Goal: Task Accomplishment & Management: Manage account settings

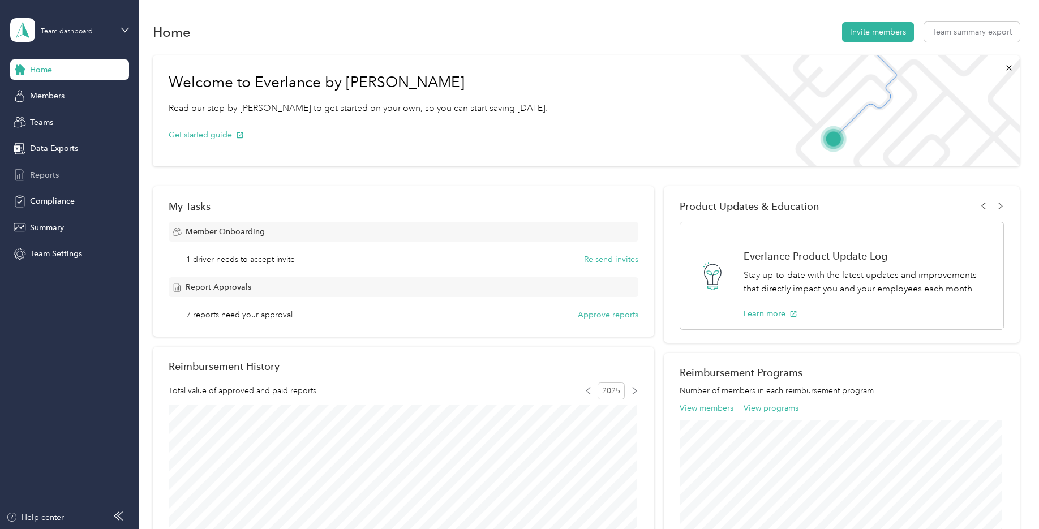
click at [44, 177] on span "Reports" at bounding box center [44, 175] width 29 height 12
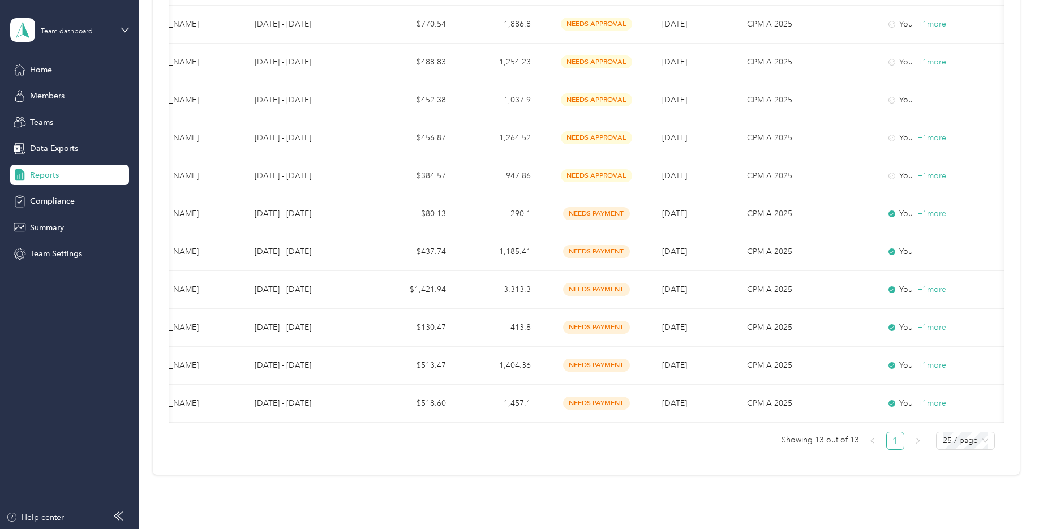
scroll to position [0, 65]
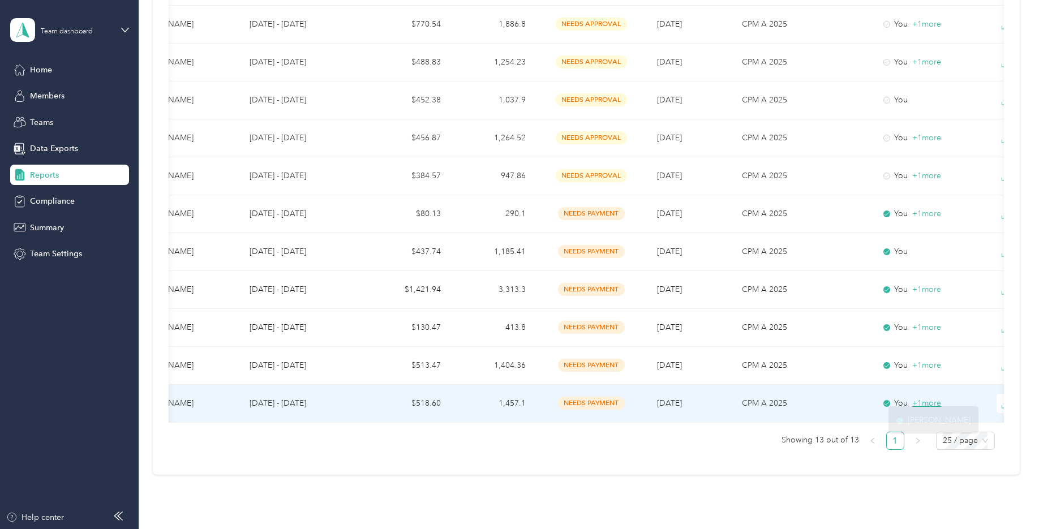
click at [925, 406] on div at bounding box center [927, 405] width 7 height 7
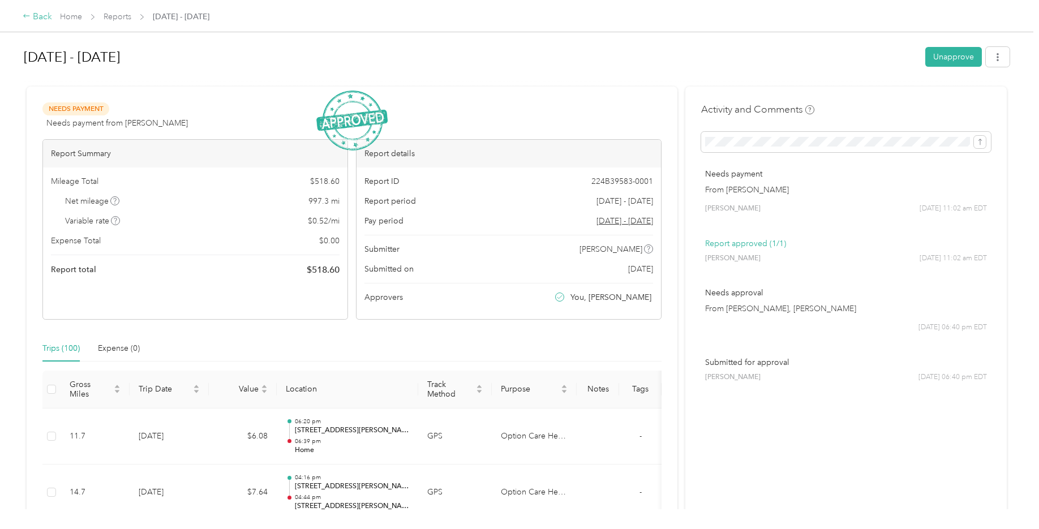
click at [39, 16] on div "Back" at bounding box center [37, 17] width 29 height 14
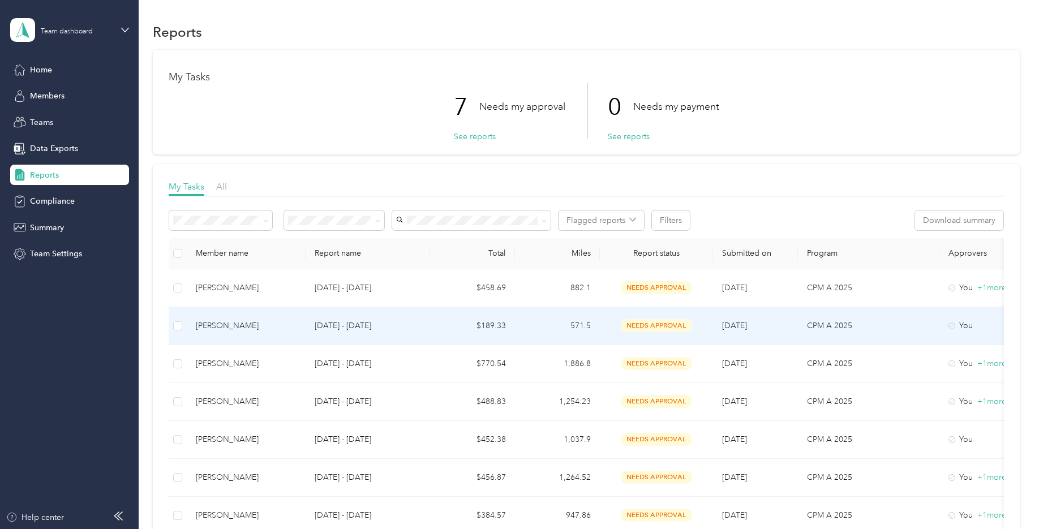
click at [250, 325] on div "[PERSON_NAME]" at bounding box center [246, 326] width 101 height 12
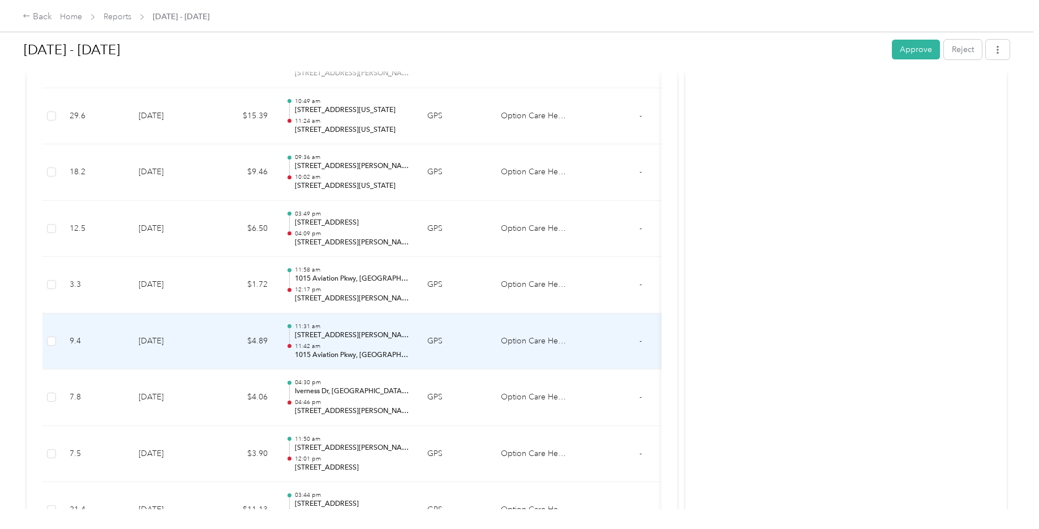
scroll to position [453, 0]
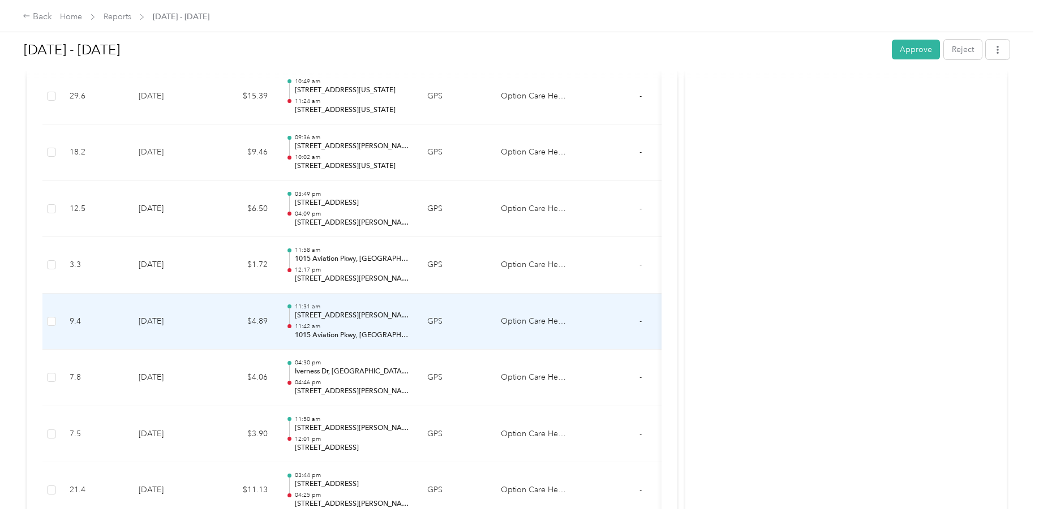
click at [601, 314] on td at bounding box center [598, 322] width 42 height 57
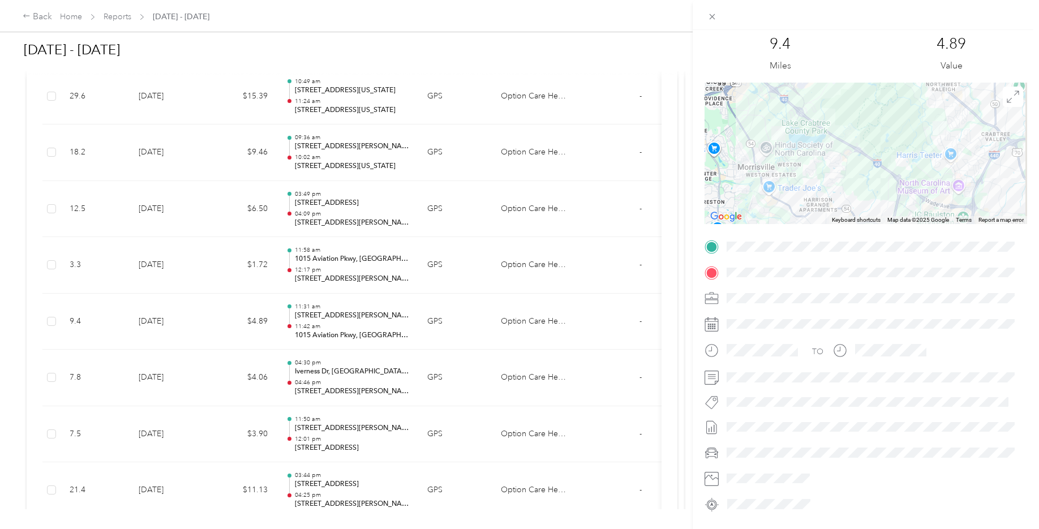
scroll to position [0, 0]
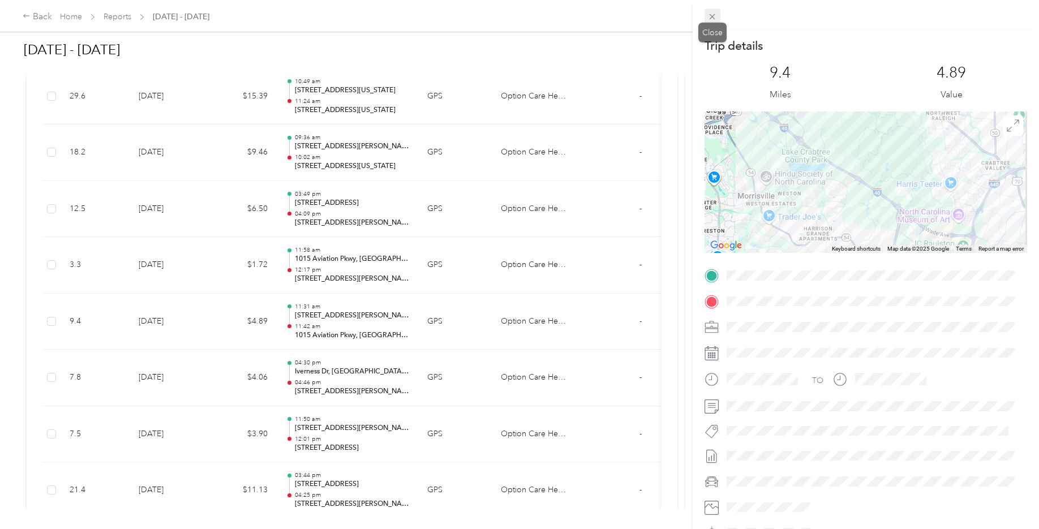
click at [712, 16] on icon at bounding box center [713, 17] width 6 height 6
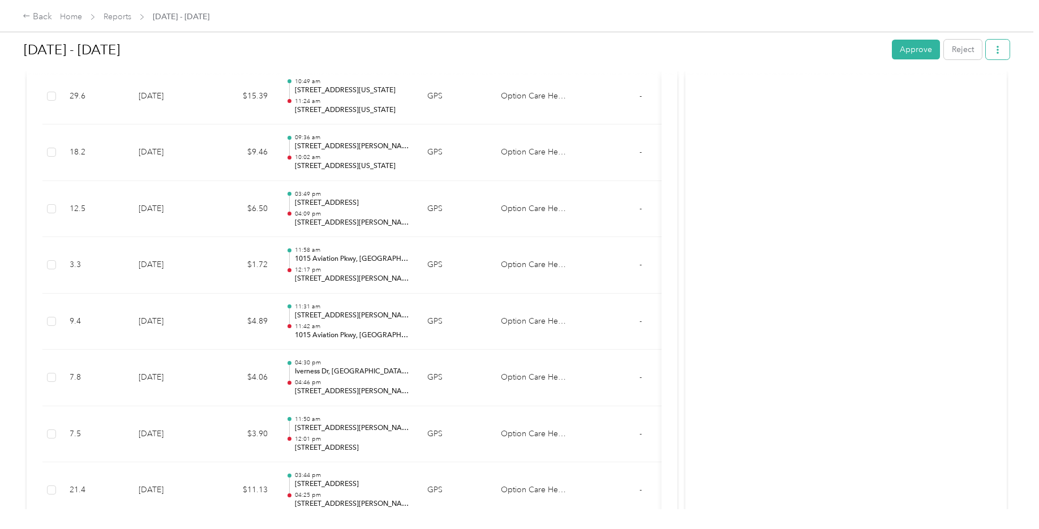
click at [998, 58] on button "button" at bounding box center [998, 50] width 24 height 20
click at [961, 53] on button "Reject" at bounding box center [963, 50] width 38 height 20
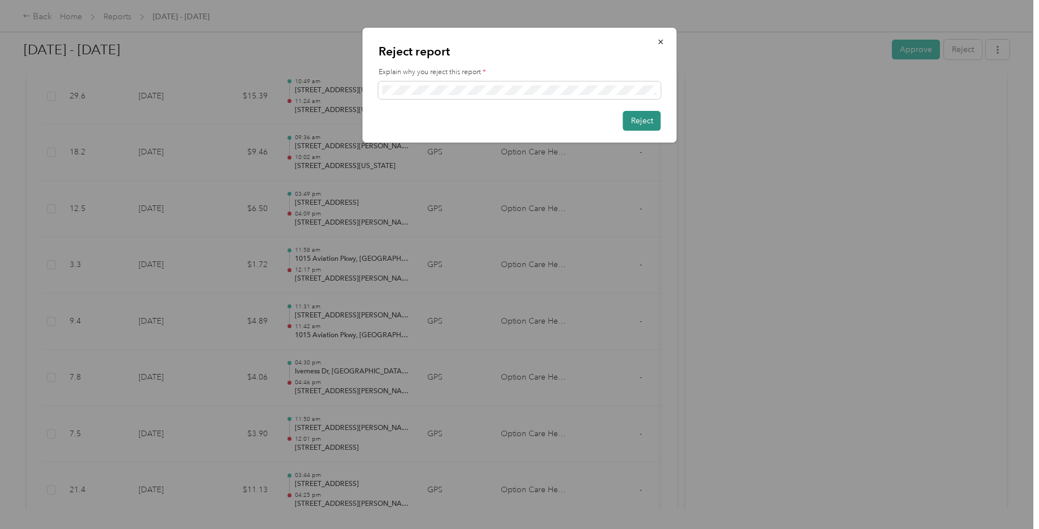
click at [651, 120] on button "Reject" at bounding box center [642, 121] width 38 height 20
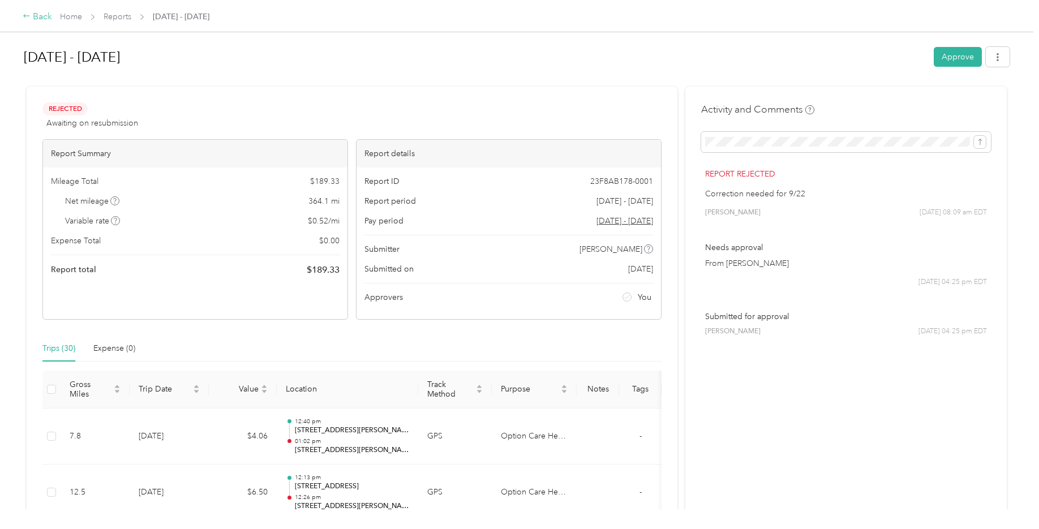
click at [38, 19] on div "Back" at bounding box center [37, 17] width 29 height 14
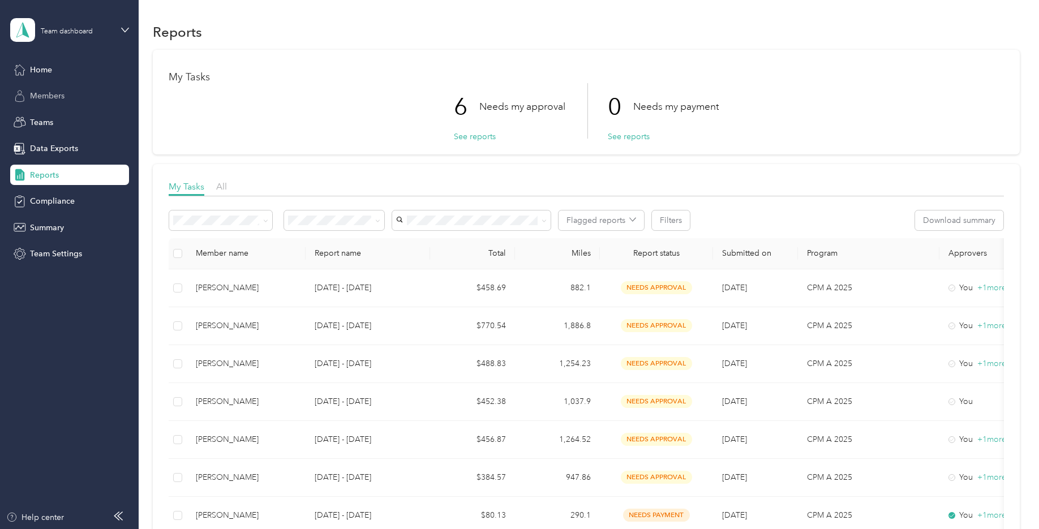
click at [54, 100] on span "Members" at bounding box center [47, 96] width 35 height 12
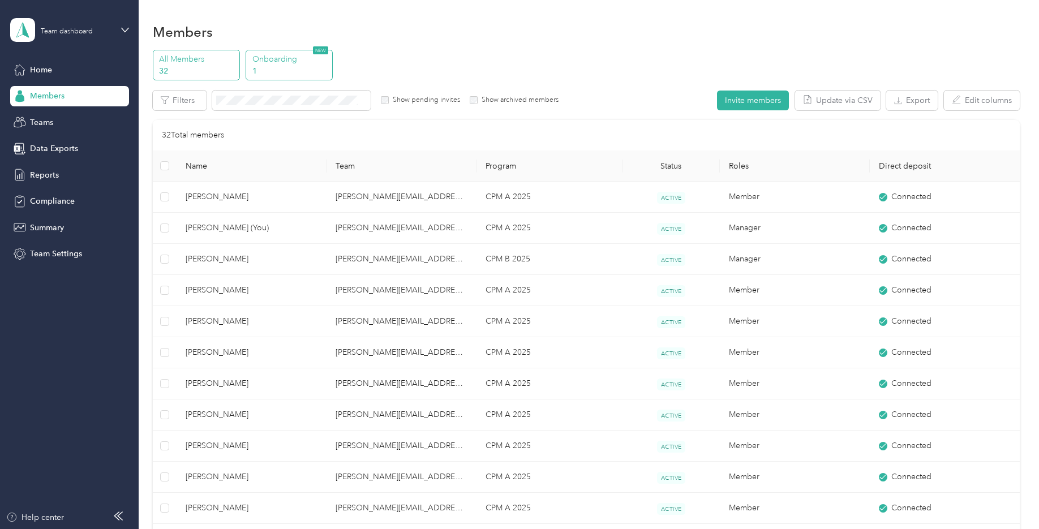
click at [273, 64] on p "Onboarding" at bounding box center [290, 59] width 77 height 12
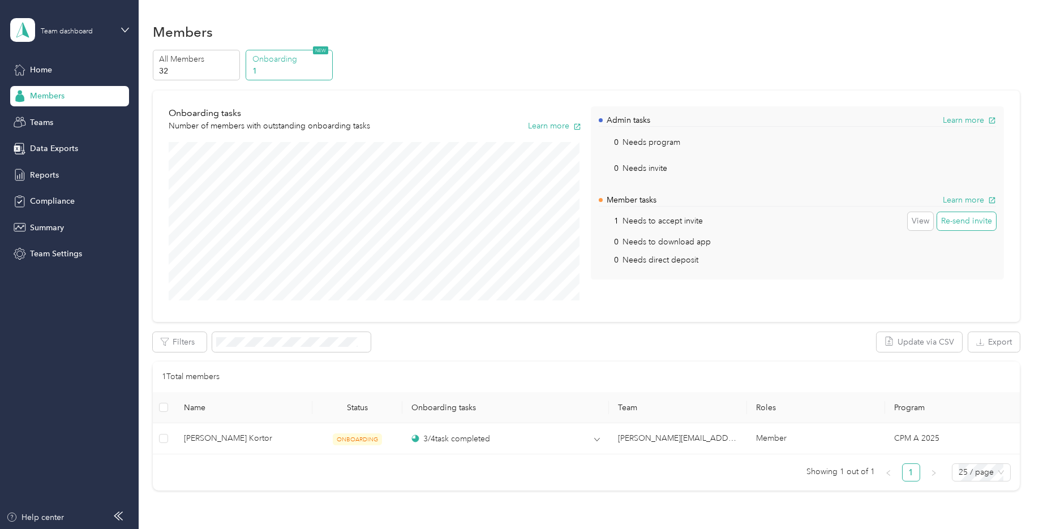
click at [971, 228] on button "Re-send invite" at bounding box center [966, 221] width 59 height 18
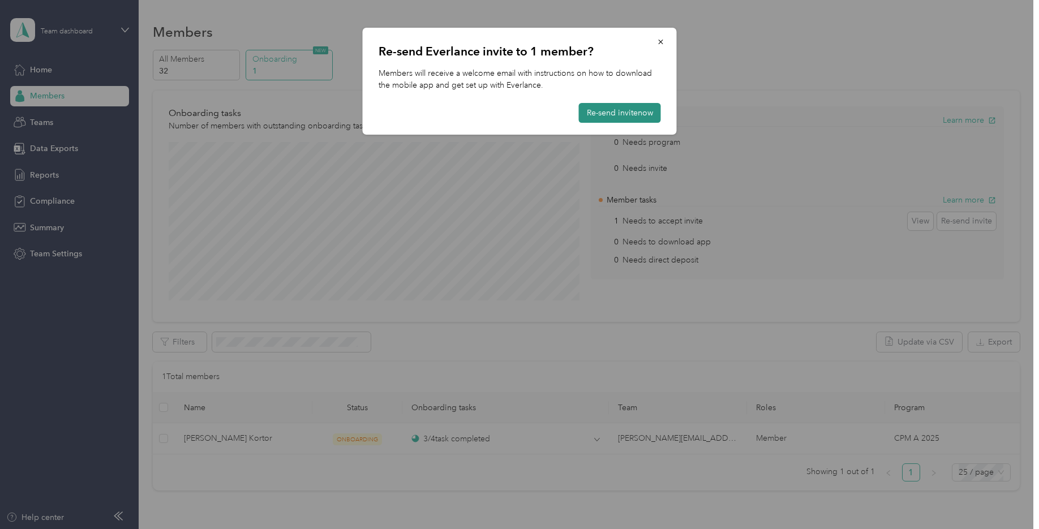
click at [633, 117] on button "Re-send invite now" at bounding box center [620, 113] width 82 height 20
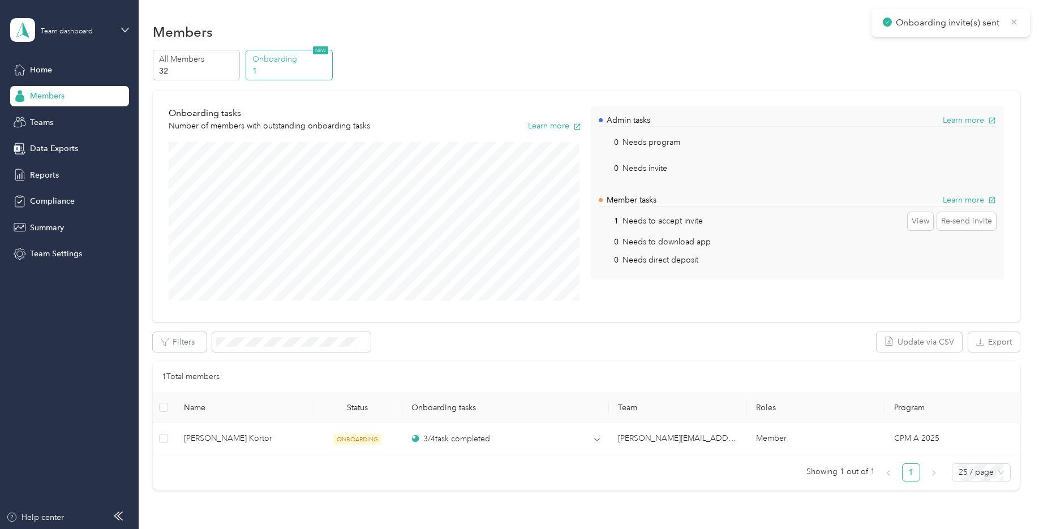
click at [1016, 25] on icon at bounding box center [1014, 22] width 9 height 10
click at [53, 70] on div "Home" at bounding box center [69, 69] width 119 height 20
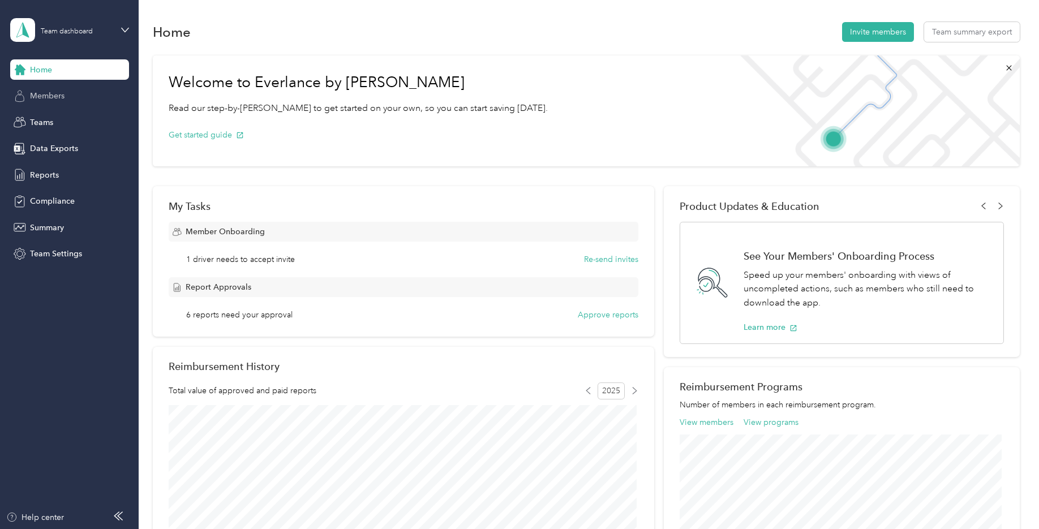
click at [38, 98] on span "Members" at bounding box center [47, 96] width 35 height 12
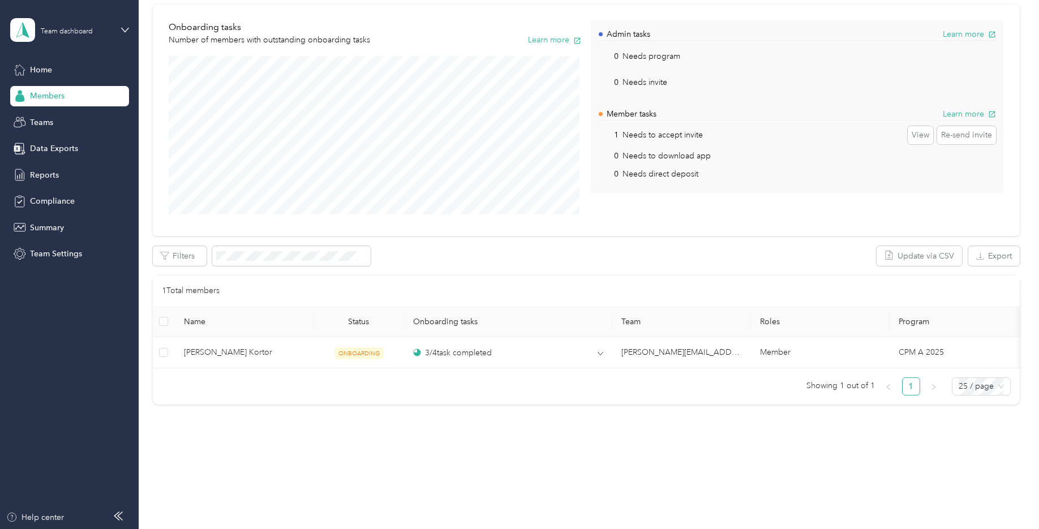
scroll to position [88, 0]
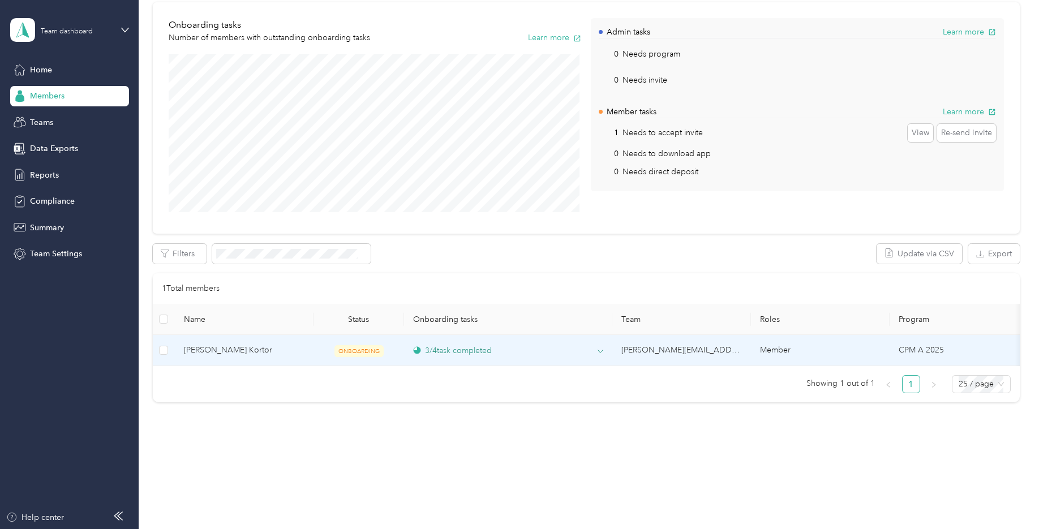
click at [445, 348] on div "3 / 4 task completed" at bounding box center [452, 351] width 79 height 12
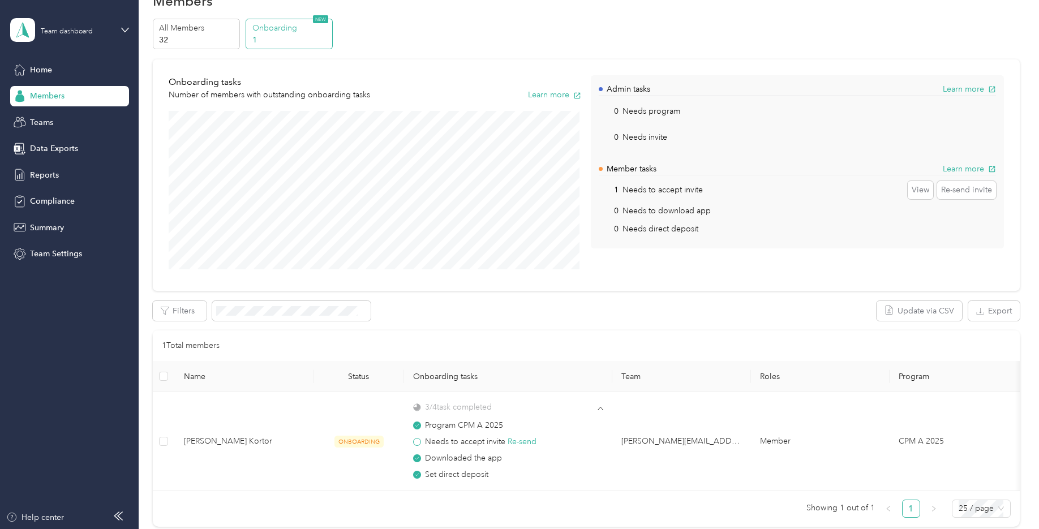
scroll to position [0, 0]
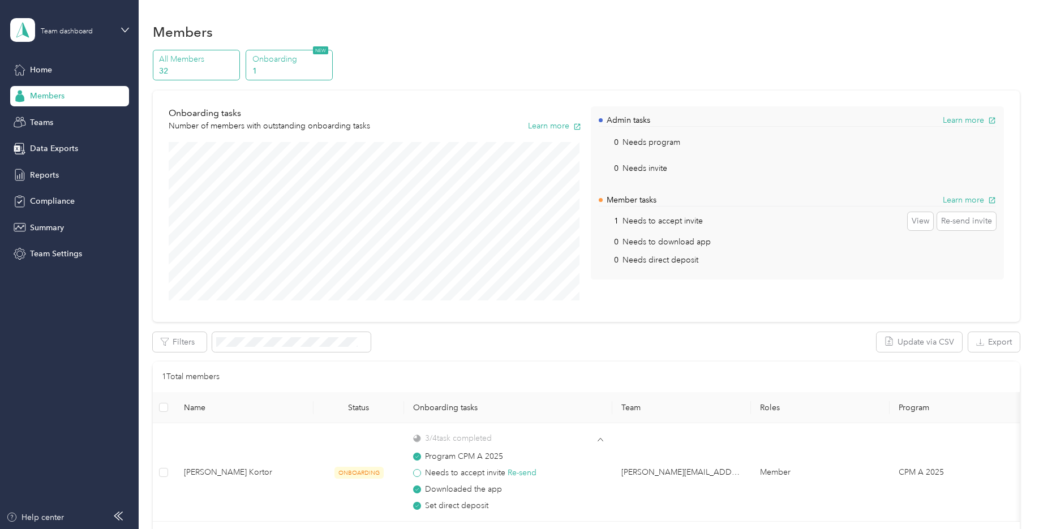
click at [183, 72] on p "32" at bounding box center [197, 71] width 77 height 12
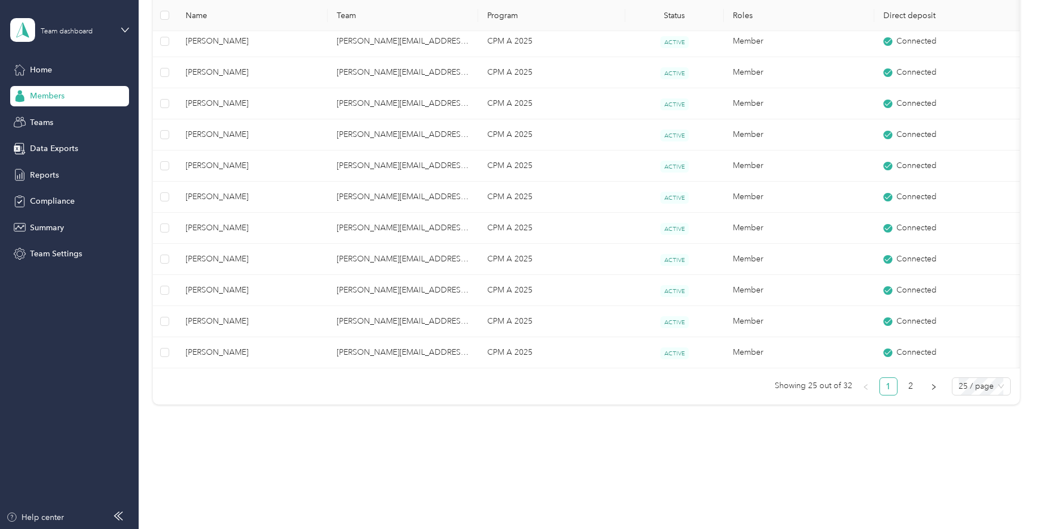
scroll to position [594, 0]
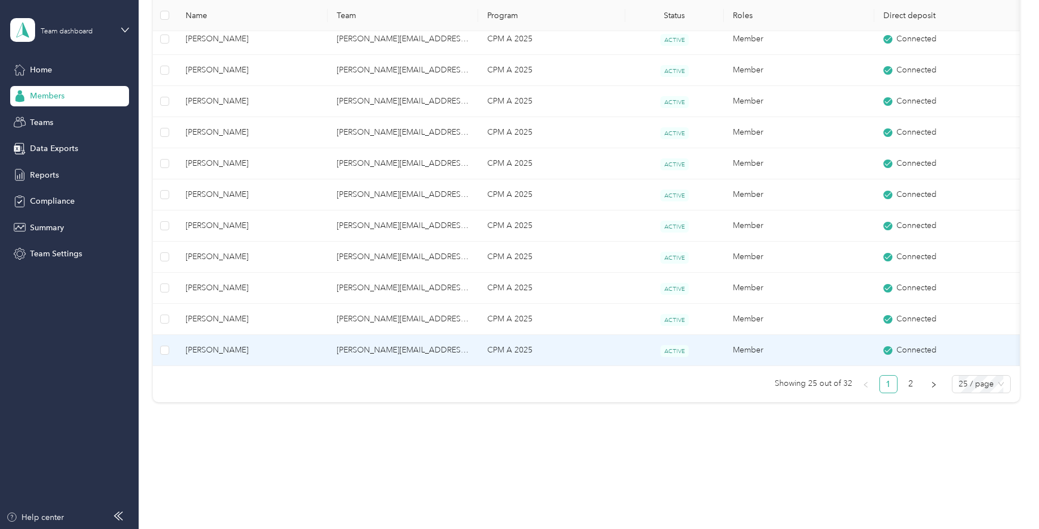
click at [435, 352] on td "[PERSON_NAME][EMAIL_ADDRESS][PERSON_NAME][DOMAIN_NAME]" at bounding box center [403, 350] width 151 height 31
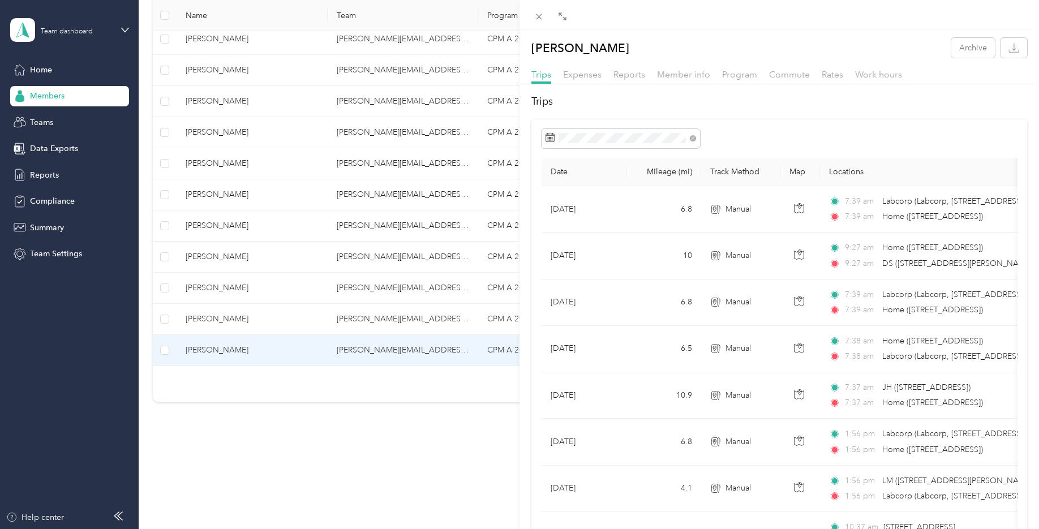
click at [447, 445] on div "[PERSON_NAME] Archive Trips Expenses Reports Member info Program Commute Rates …" at bounding box center [519, 264] width 1039 height 529
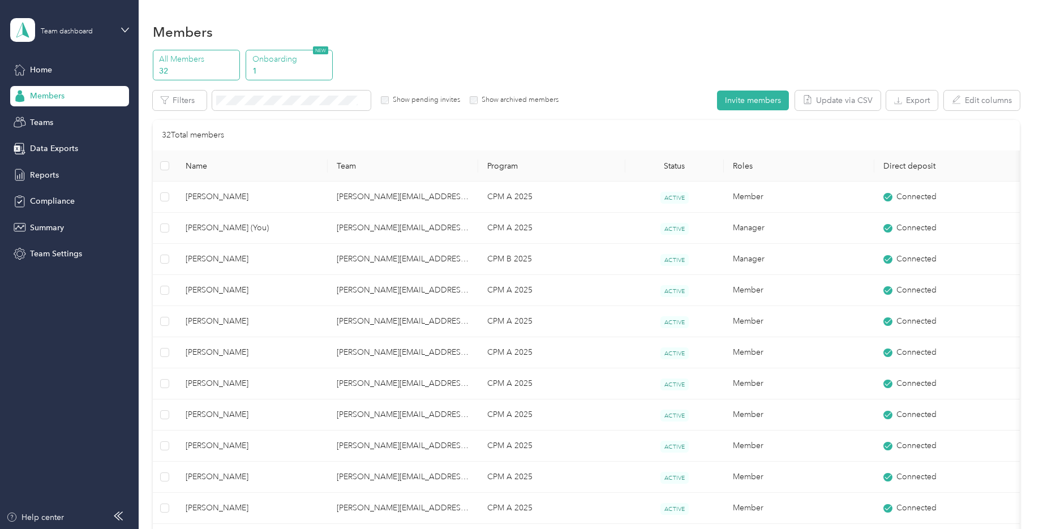
click at [285, 68] on p "1" at bounding box center [290, 71] width 77 height 12
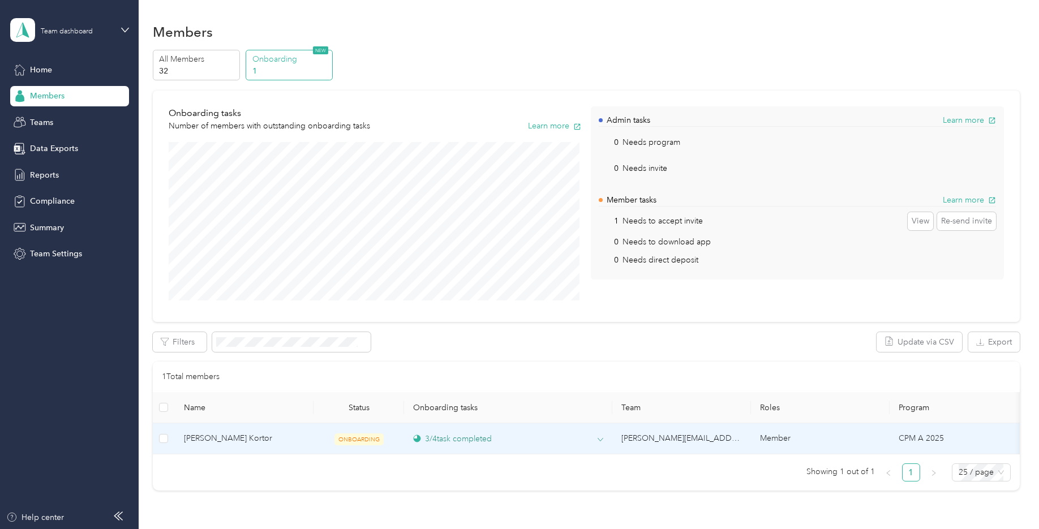
click at [470, 443] on div "3 / 4 task completed" at bounding box center [452, 439] width 79 height 12
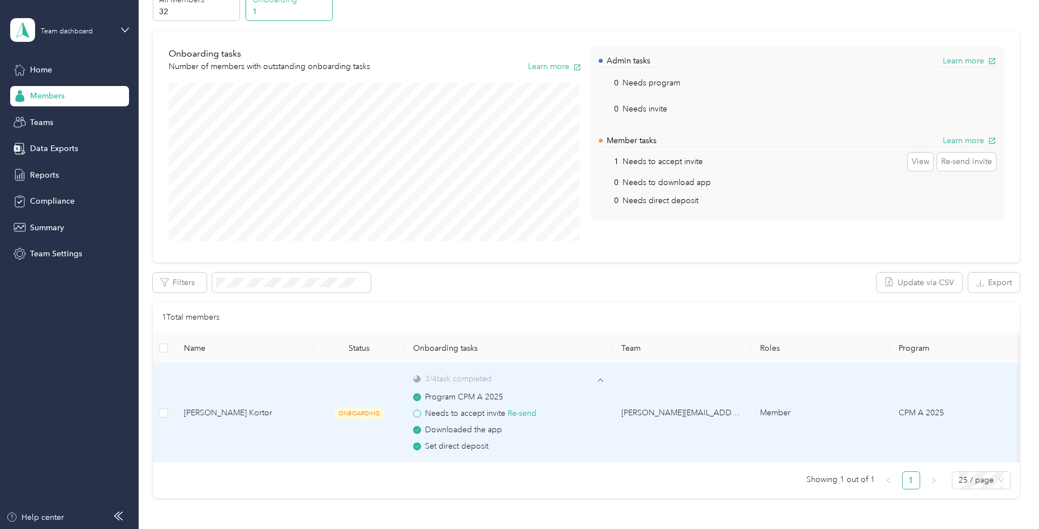
scroll to position [113, 0]
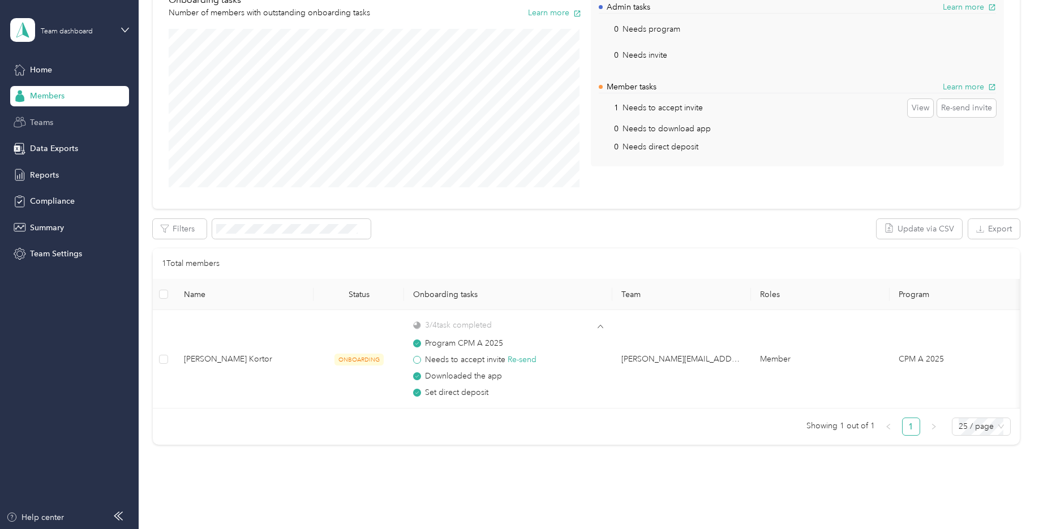
click at [37, 125] on span "Teams" at bounding box center [41, 123] width 23 height 12
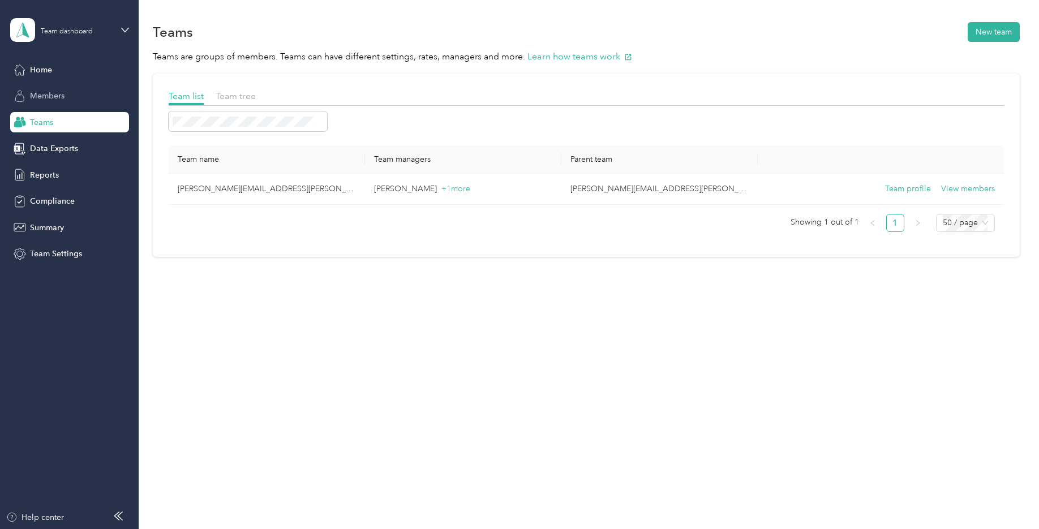
click at [46, 95] on span "Members" at bounding box center [47, 96] width 35 height 12
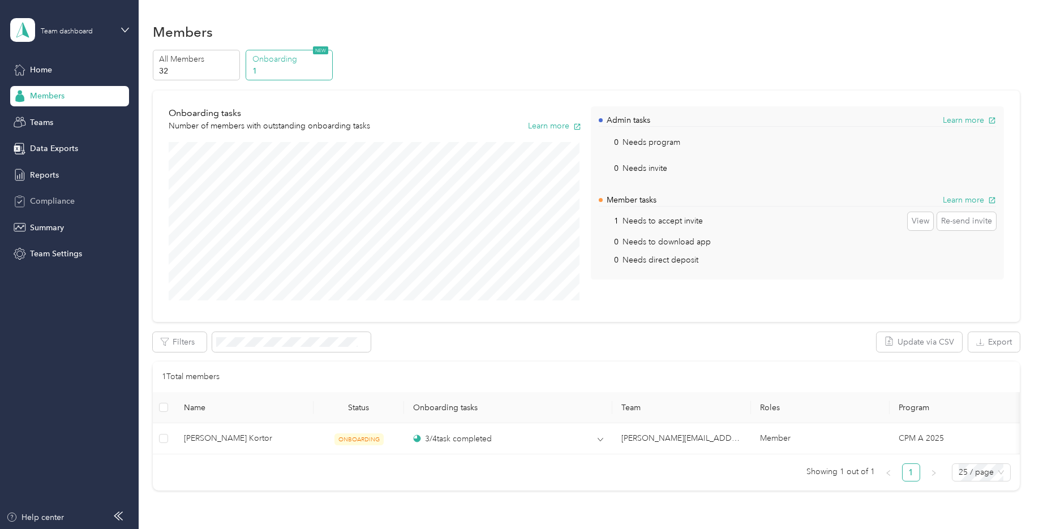
click at [35, 200] on span "Compliance" at bounding box center [52, 201] width 45 height 12
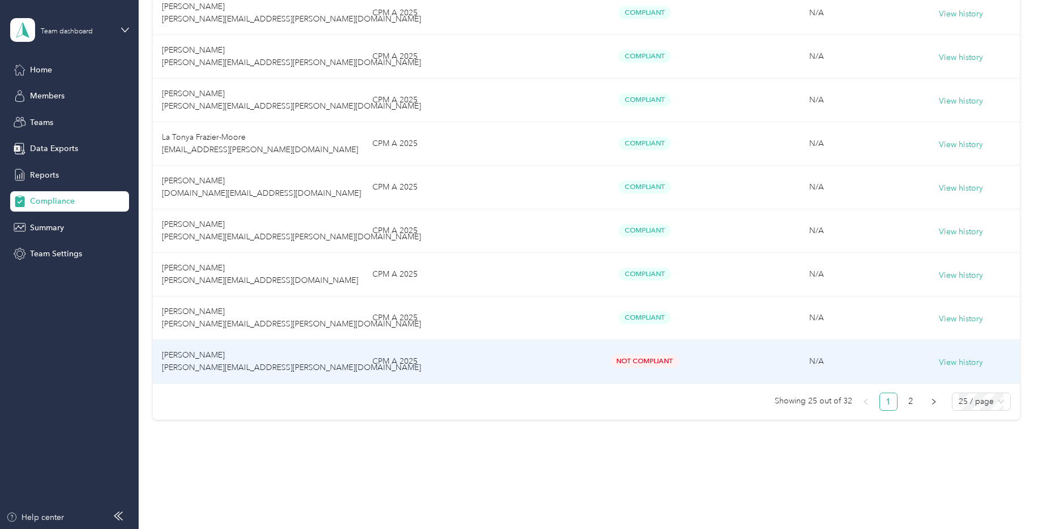
scroll to position [966, 0]
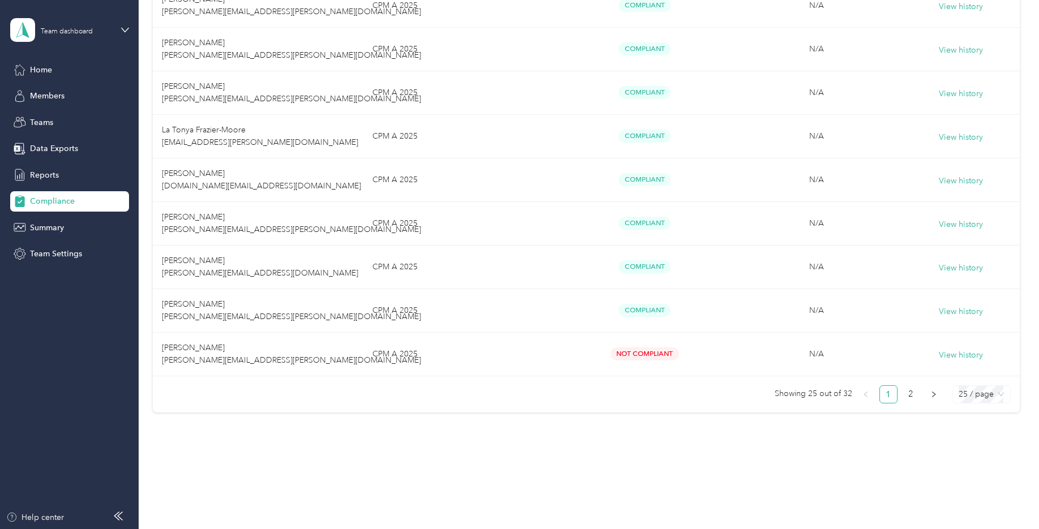
click at [973, 400] on span "25 / page" at bounding box center [981, 394] width 45 height 17
click at [969, 372] on div "100 / page" at bounding box center [981, 372] width 40 height 12
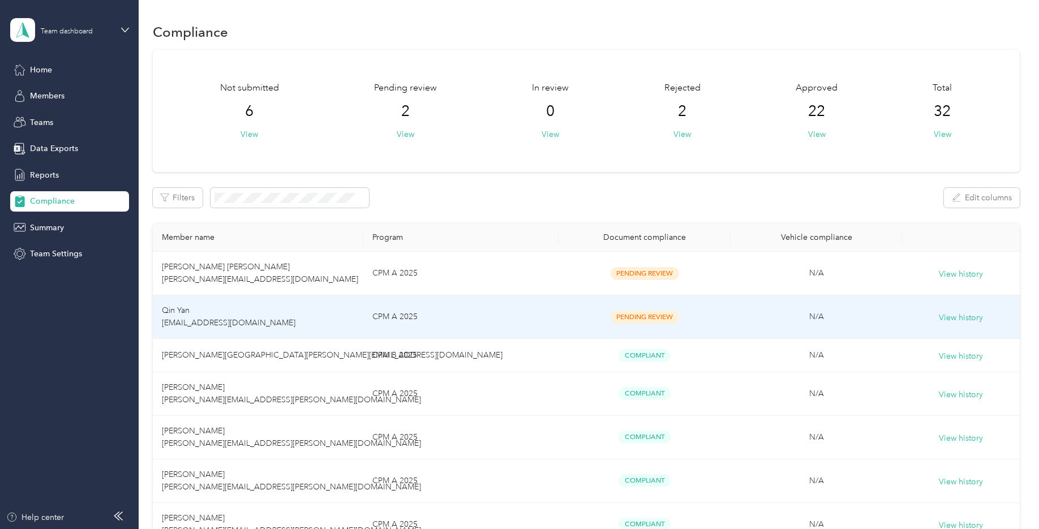
click at [642, 315] on span "Pending Review" at bounding box center [645, 317] width 68 height 13
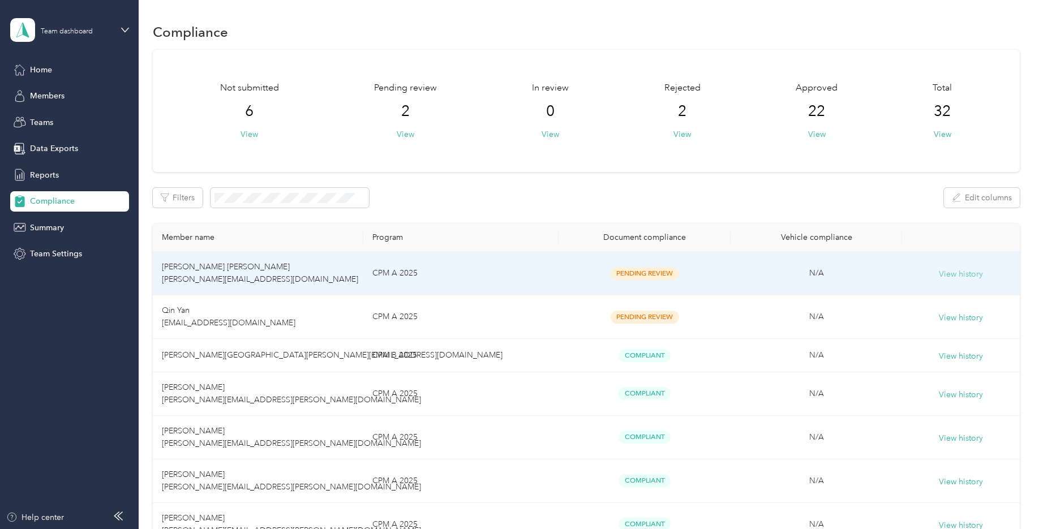
click at [968, 278] on button "View history" at bounding box center [961, 274] width 44 height 12
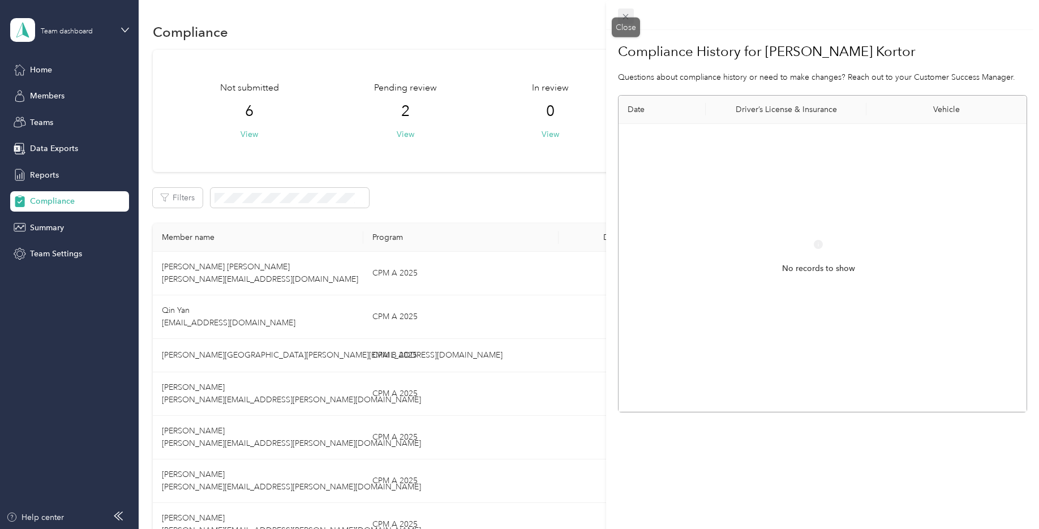
click at [628, 15] on icon at bounding box center [626, 17] width 10 height 10
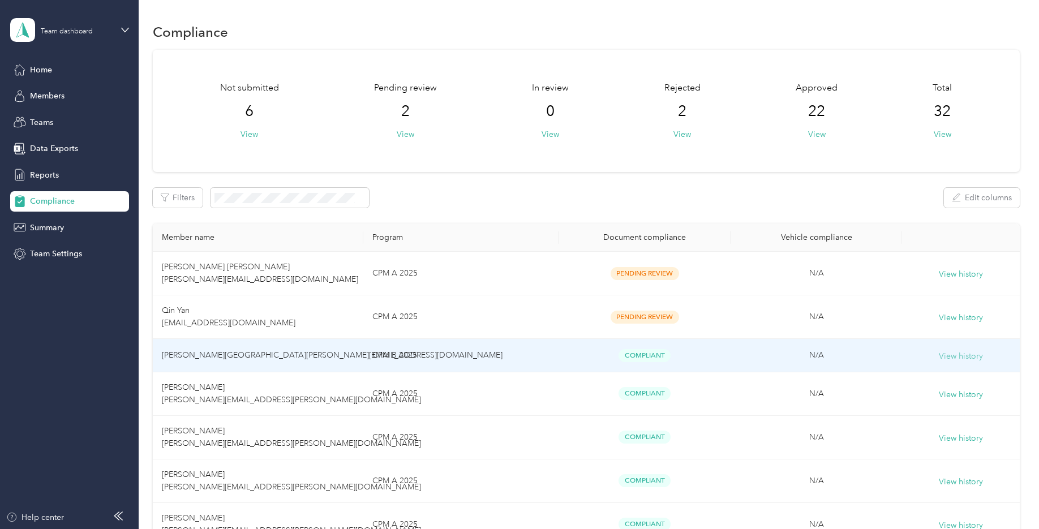
click at [966, 363] on button "View history" at bounding box center [961, 356] width 44 height 12
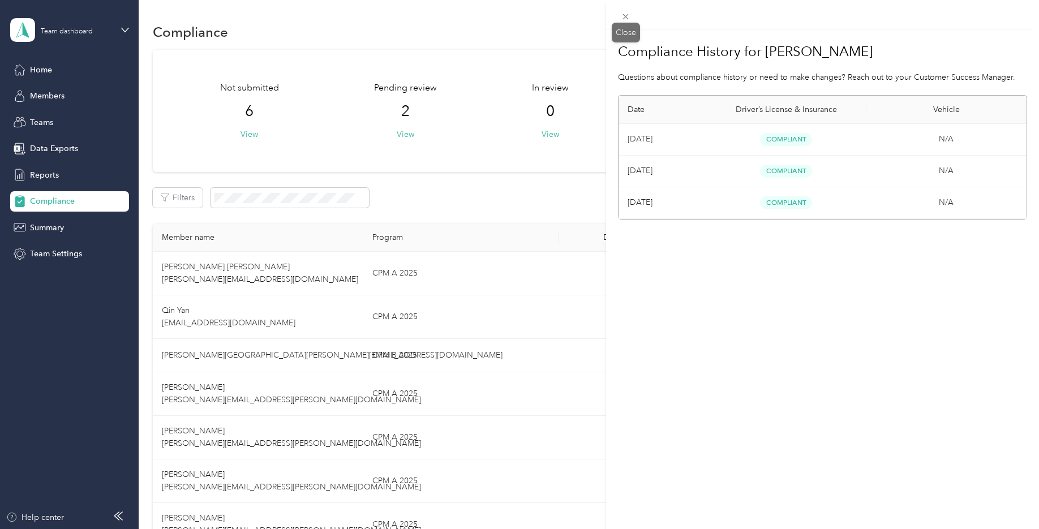
click at [629, 15] on icon at bounding box center [626, 17] width 10 height 10
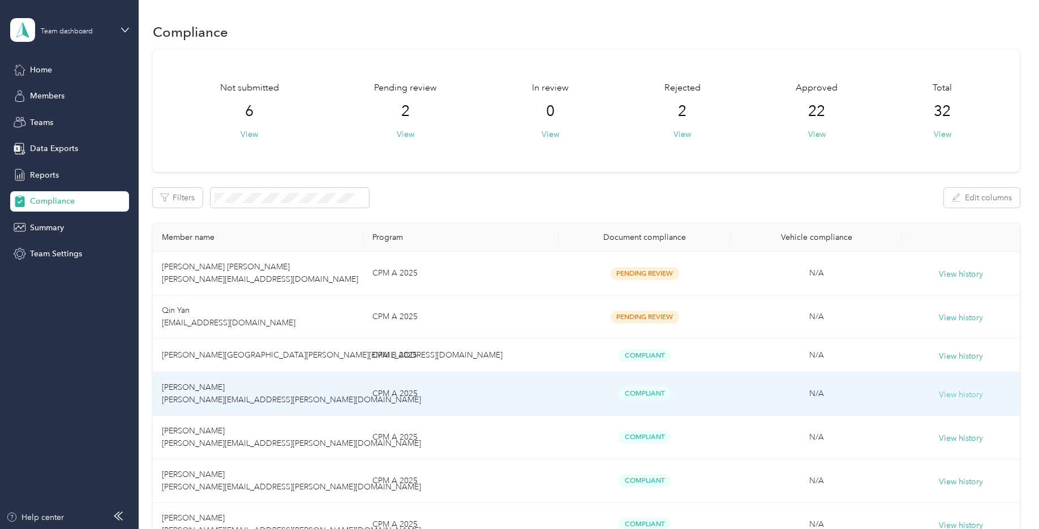
click at [961, 401] on button "View history" at bounding box center [961, 395] width 44 height 12
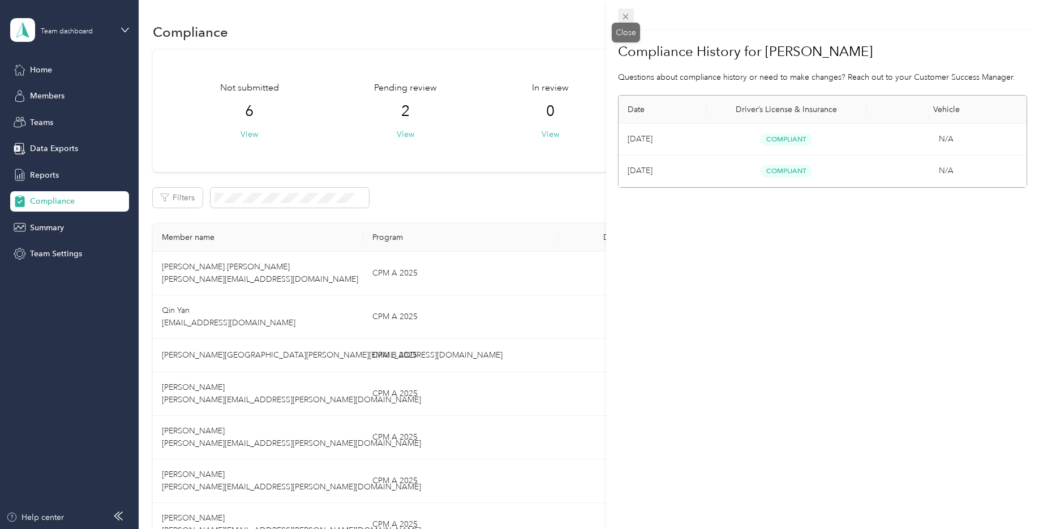
click at [629, 16] on icon at bounding box center [626, 17] width 10 height 10
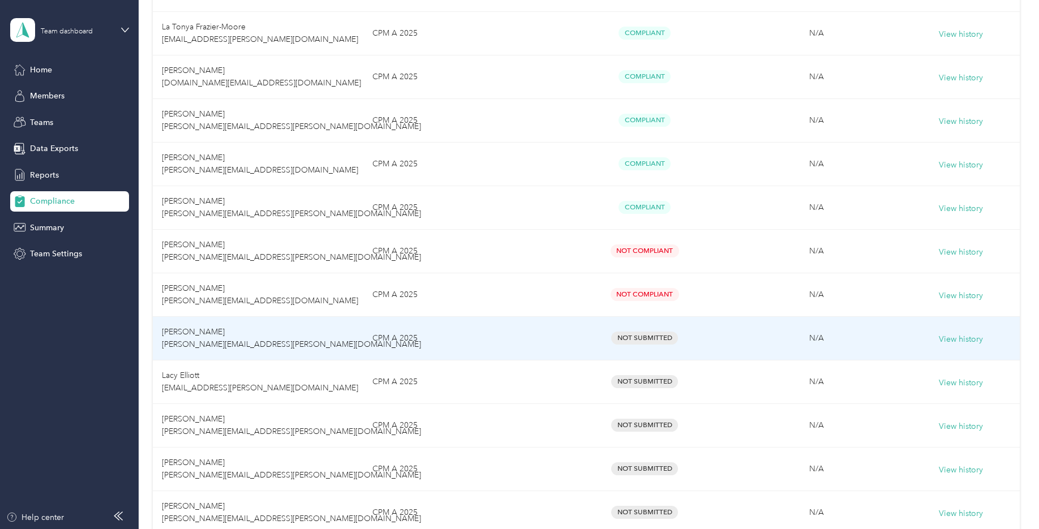
scroll to position [988, 0]
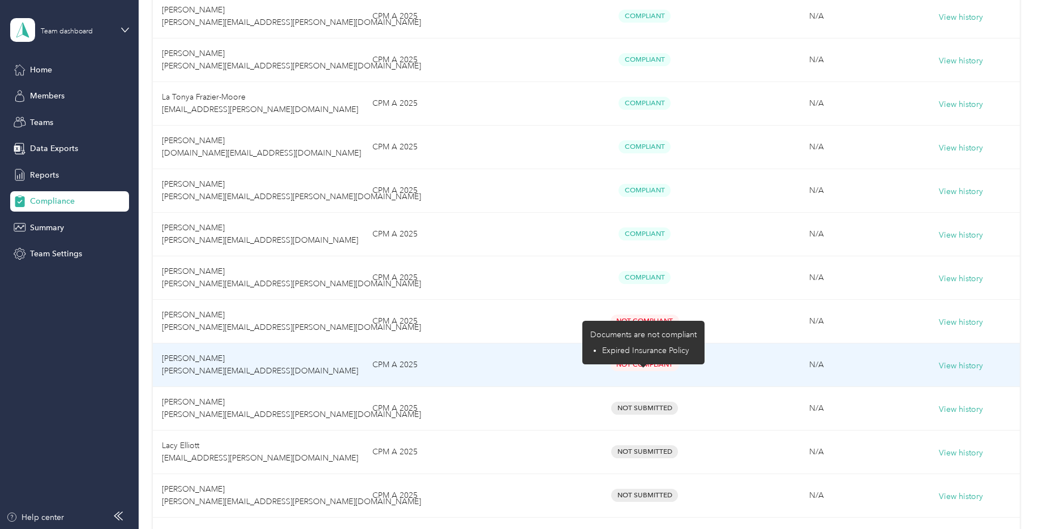
click at [627, 371] on span "Not Compliant" at bounding box center [645, 364] width 68 height 13
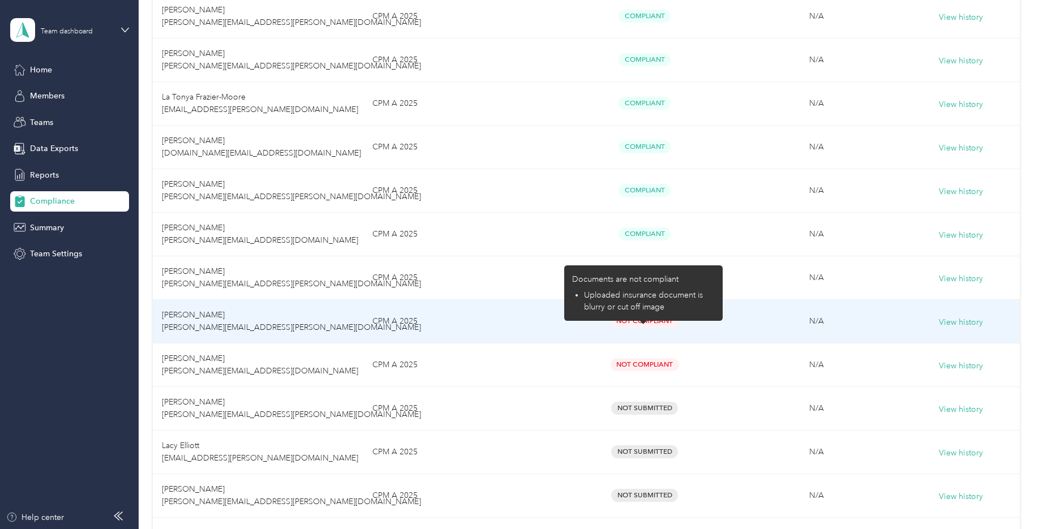
click at [652, 328] on span "Not Compliant" at bounding box center [645, 321] width 68 height 13
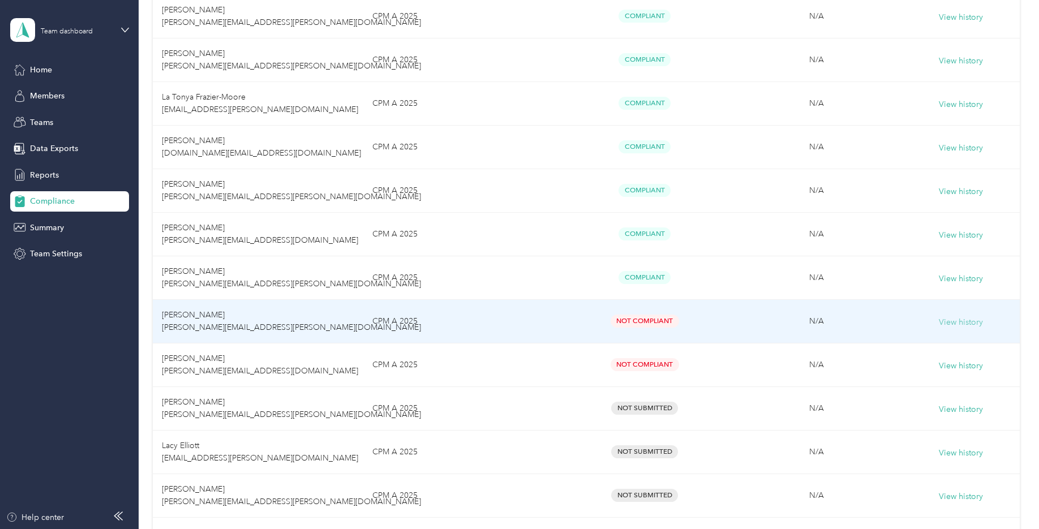
click at [967, 329] on button "View history" at bounding box center [961, 322] width 44 height 12
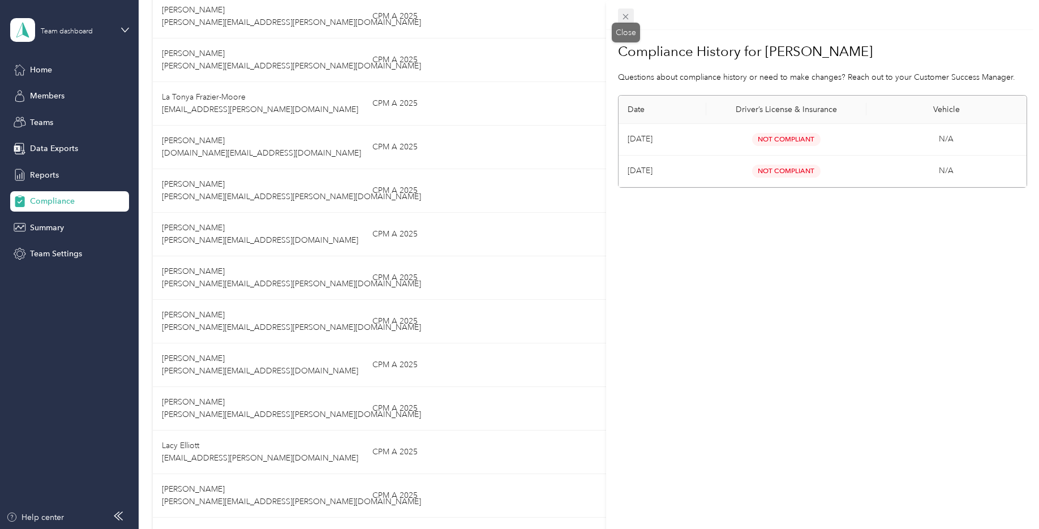
click at [627, 16] on icon at bounding box center [626, 17] width 6 height 6
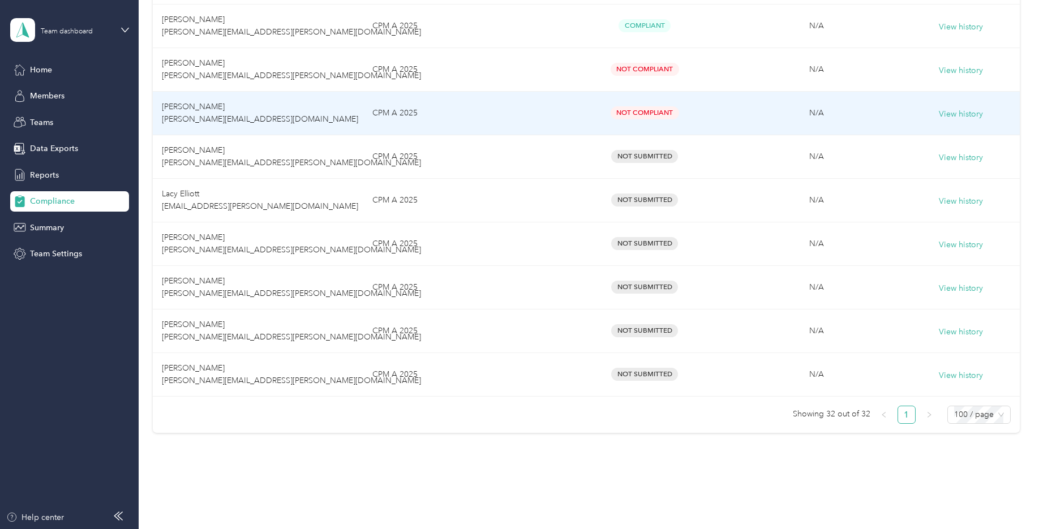
scroll to position [1271, 0]
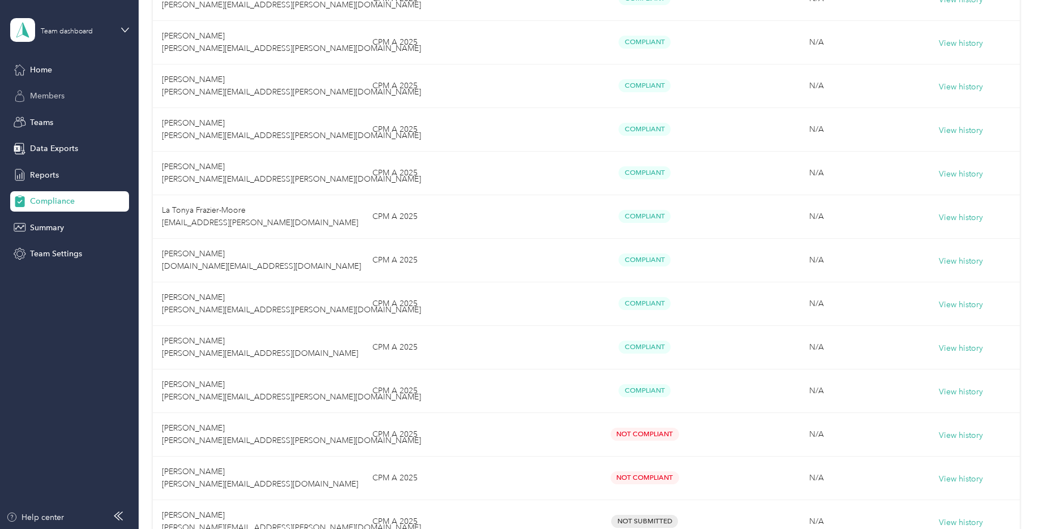
click at [37, 98] on span "Members" at bounding box center [47, 96] width 35 height 12
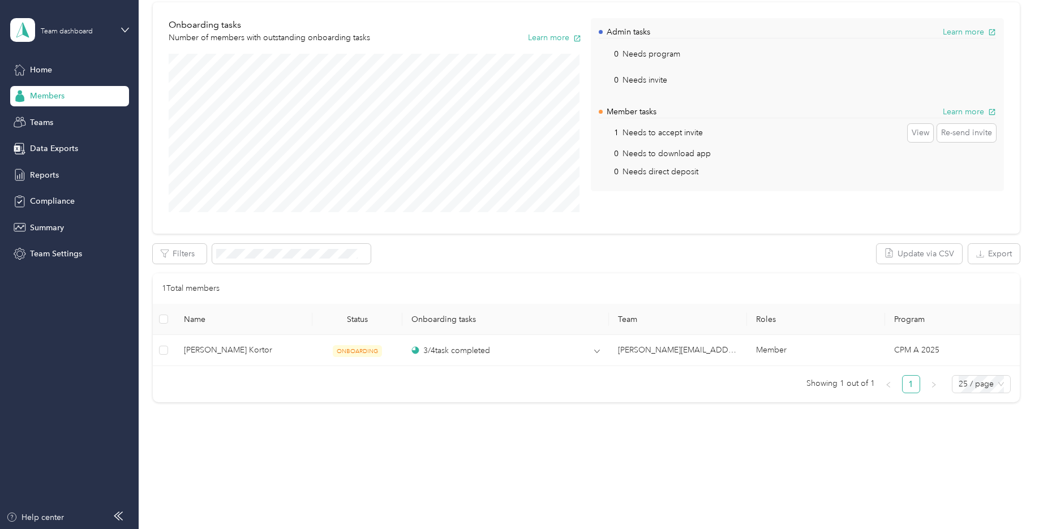
scroll to position [88, 0]
click at [55, 201] on span "Compliance" at bounding box center [52, 201] width 45 height 12
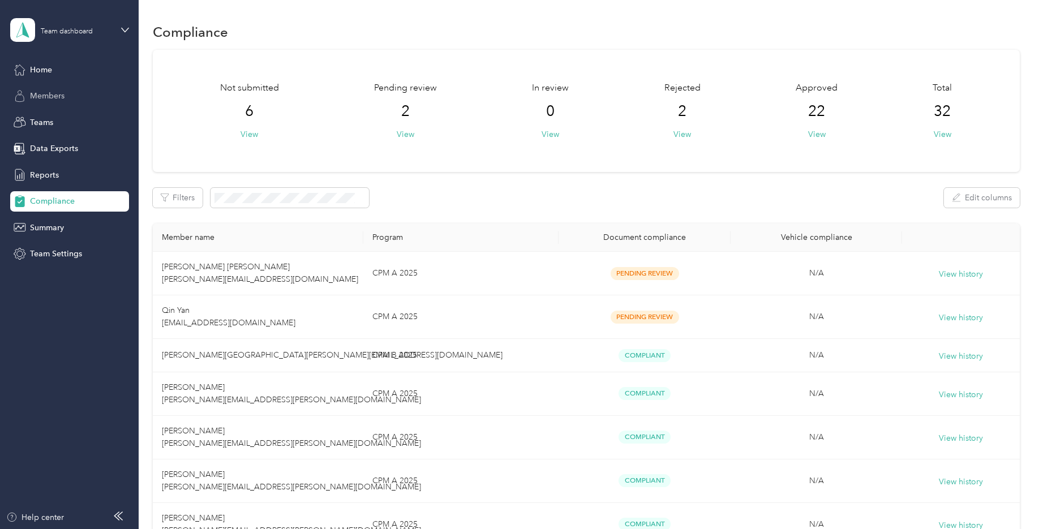
click at [55, 93] on span "Members" at bounding box center [47, 96] width 35 height 12
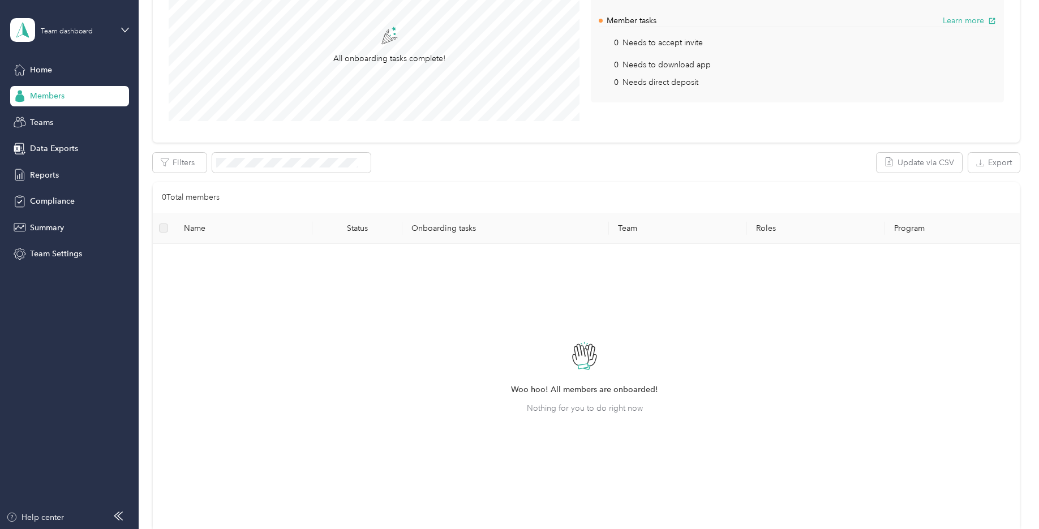
scroll to position [26, 0]
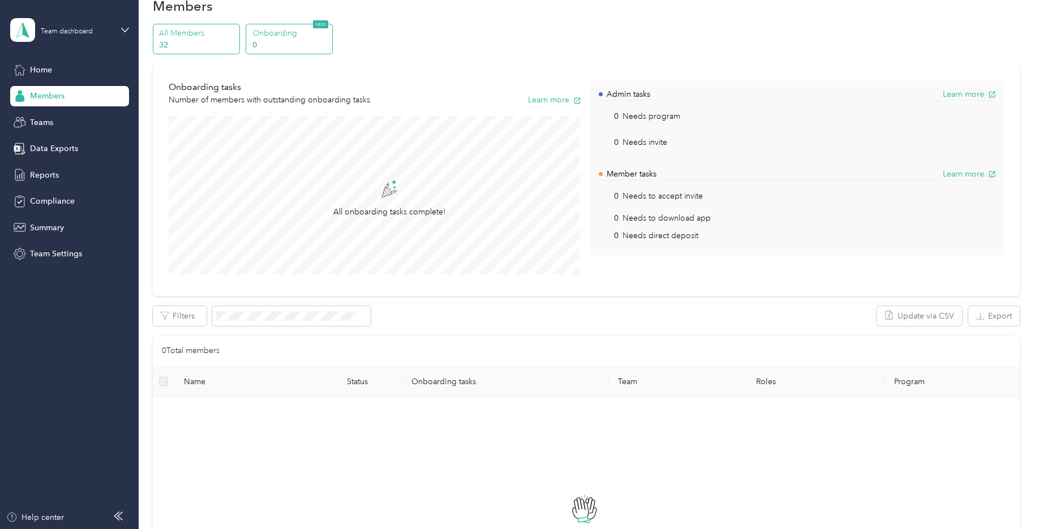
click at [198, 40] on p "32" at bounding box center [197, 45] width 77 height 12
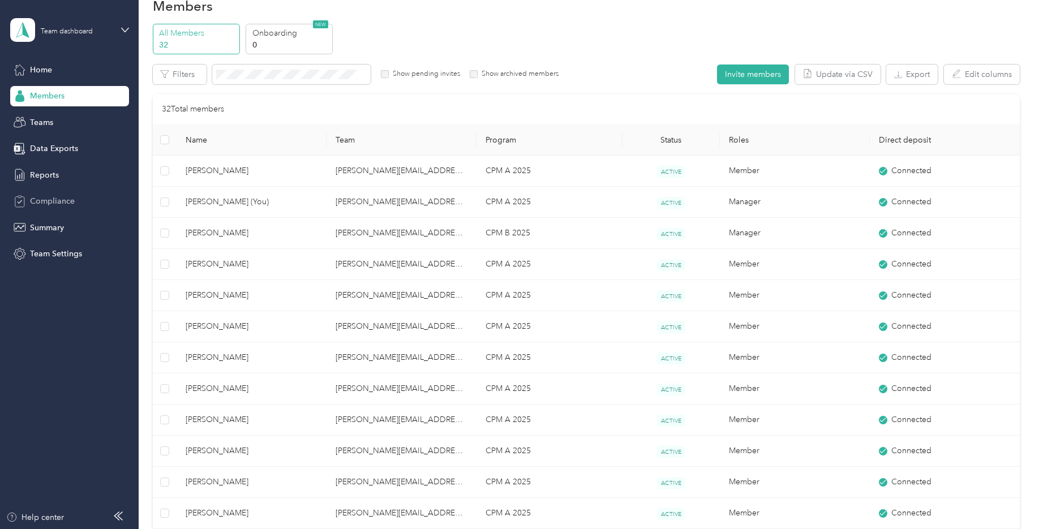
click at [53, 201] on span "Compliance" at bounding box center [52, 201] width 45 height 12
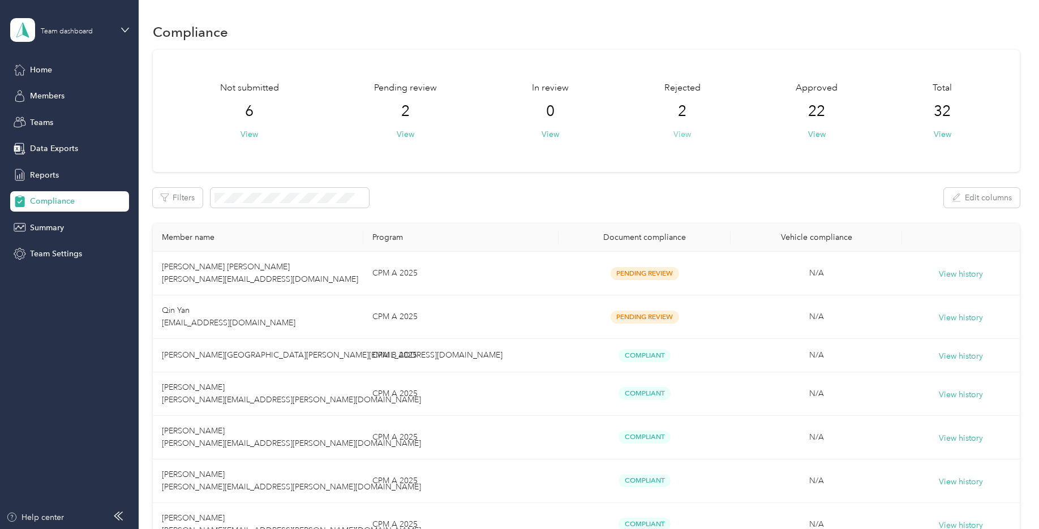
click at [681, 135] on button "View" at bounding box center [683, 134] width 18 height 12
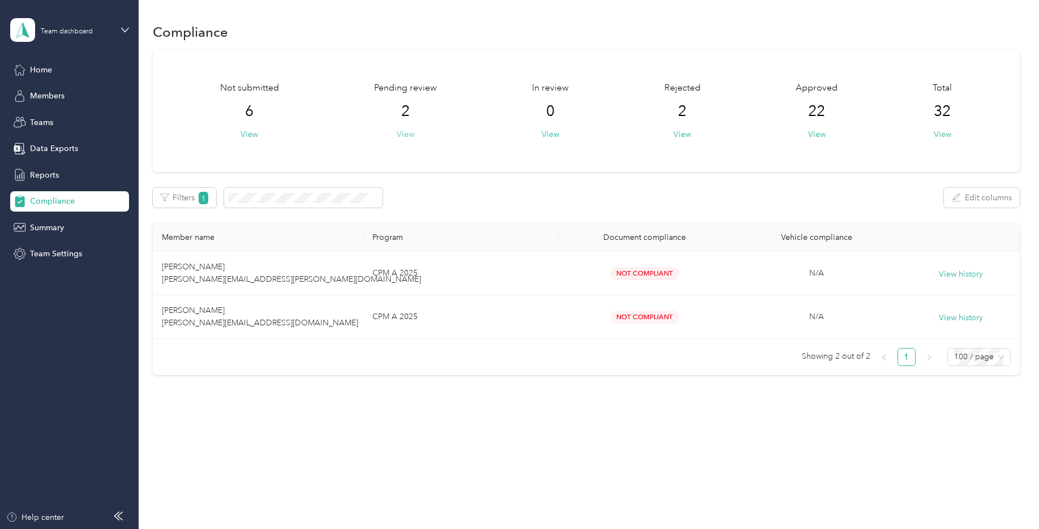
click at [410, 130] on button "View" at bounding box center [406, 134] width 18 height 12
click at [251, 136] on button "View" at bounding box center [250, 134] width 18 height 12
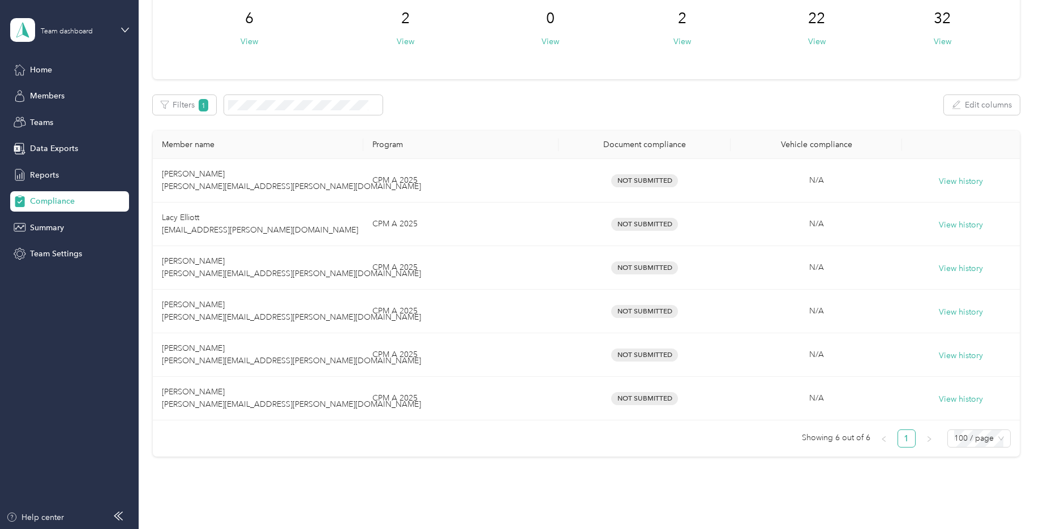
scroll to position [113, 0]
